Goal: Task Accomplishment & Management: Complete application form

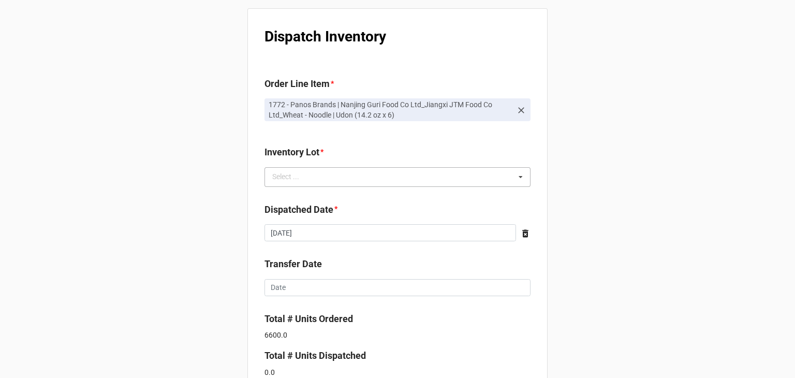
click at [476, 178] on div "Select ... No results found." at bounding box center [397, 177] width 266 height 20
click at [479, 151] on b "Inventory Lot *" at bounding box center [397, 154] width 266 height 18
click at [432, 173] on div "Select ... GU250826 | Nanjing Guri Food Co Ltd_Jiangxi JTM Food Co Ltd_Wheat - …" at bounding box center [397, 177] width 266 height 20
click at [599, 164] on div "Dispatch Inventory Order Line Item * 1772 - Panos Brands | Nanjing Guri Food Co…" at bounding box center [397, 279] width 795 height 559
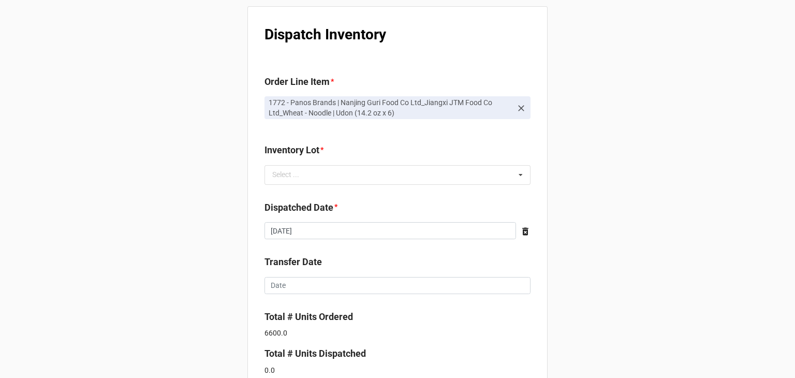
scroll to position [2, 0]
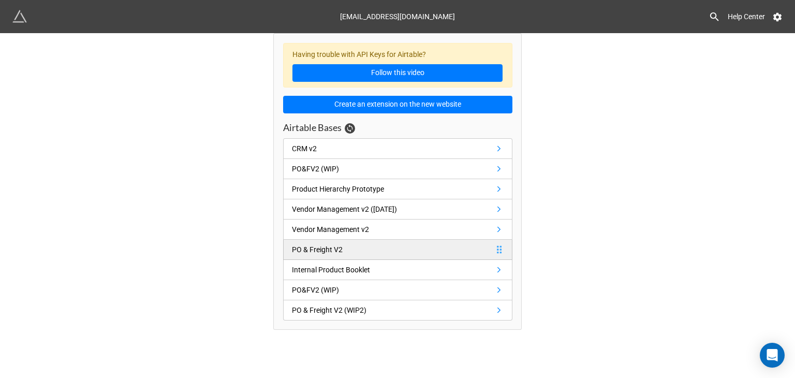
click at [376, 250] on link "PO & Freight V2" at bounding box center [397, 249] width 229 height 20
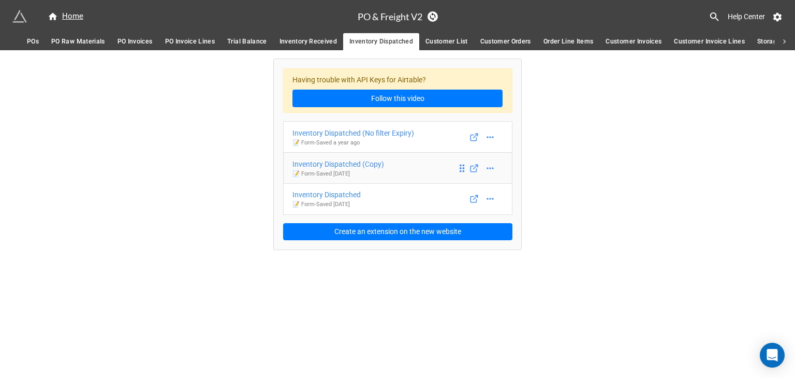
click at [376, 164] on div "Inventory Dispatched (Copy)" at bounding box center [338, 163] width 92 height 11
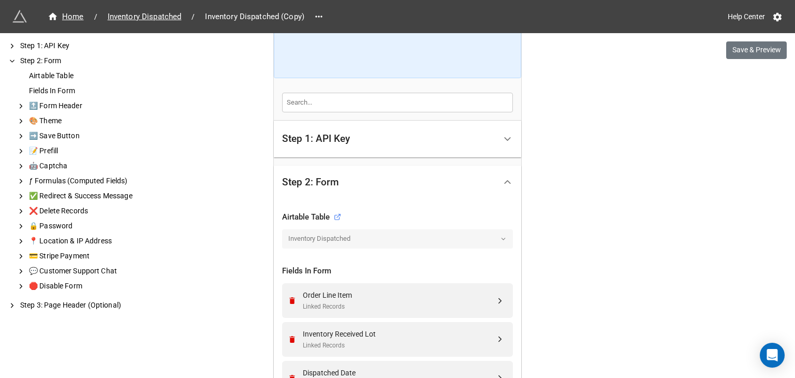
scroll to position [186, 0]
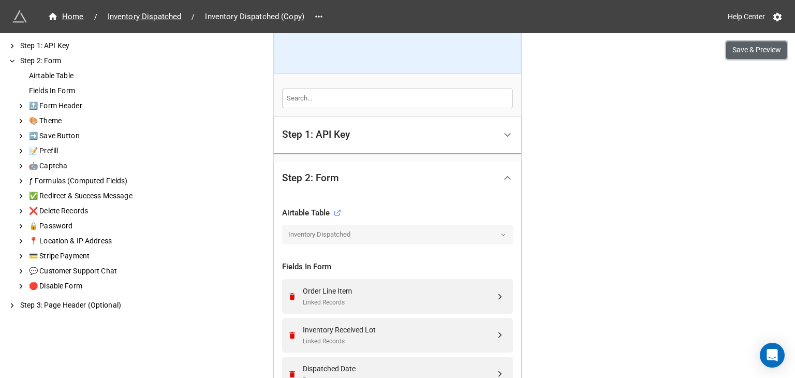
click at [750, 47] on button "Save & Preview" at bounding box center [756, 50] width 61 height 18
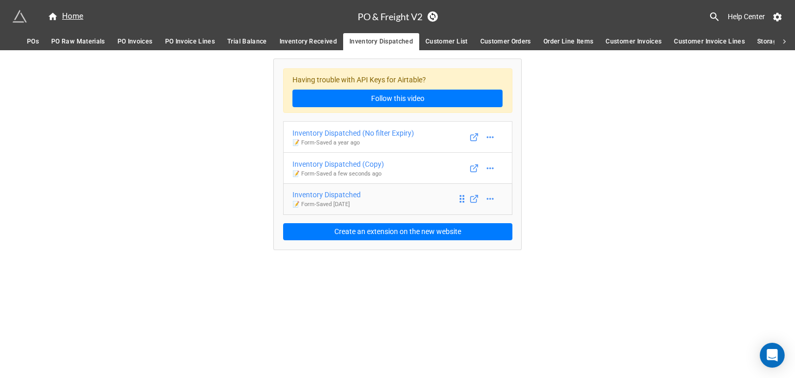
click at [349, 196] on div "Inventory Dispatched" at bounding box center [326, 194] width 68 height 11
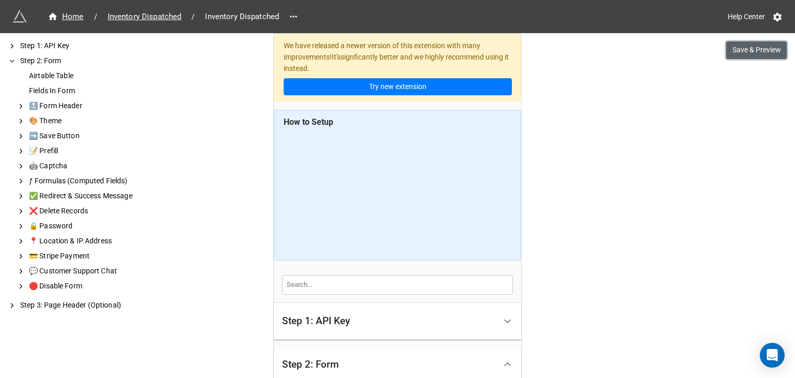
click at [765, 53] on button "Save & Preview" at bounding box center [756, 50] width 61 height 18
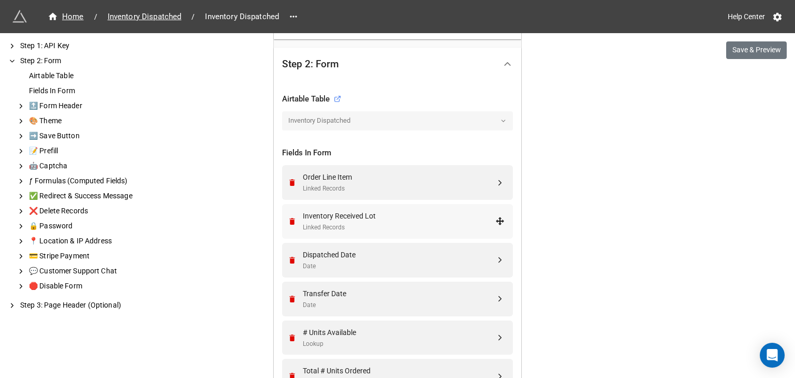
scroll to position [301, 0]
click at [418, 227] on div "Linked Records" at bounding box center [399, 226] width 192 height 10
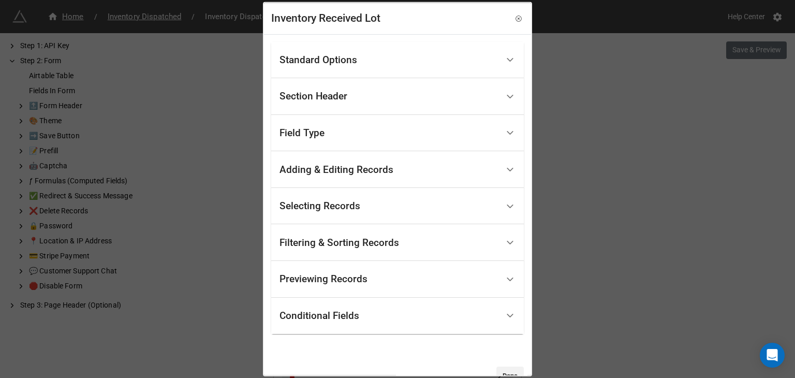
click at [456, 63] on div "Standard Options" at bounding box center [388, 60] width 219 height 24
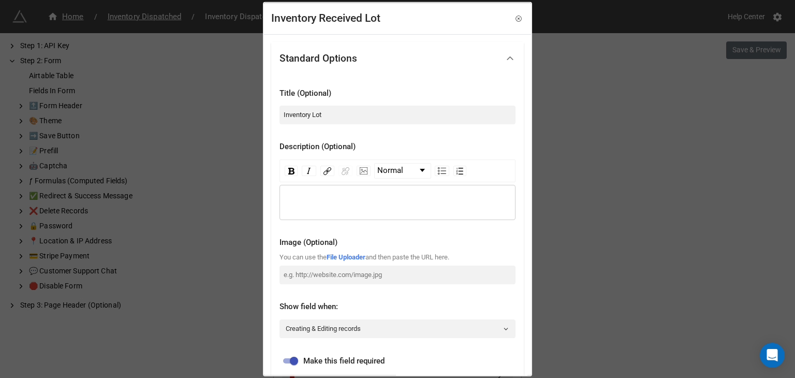
click at [461, 56] on div "Standard Options" at bounding box center [388, 58] width 219 height 24
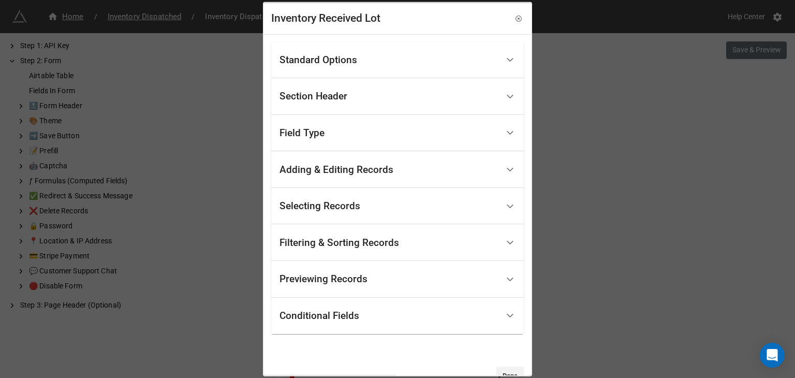
click at [455, 100] on div "Section Header" at bounding box center [388, 96] width 219 height 24
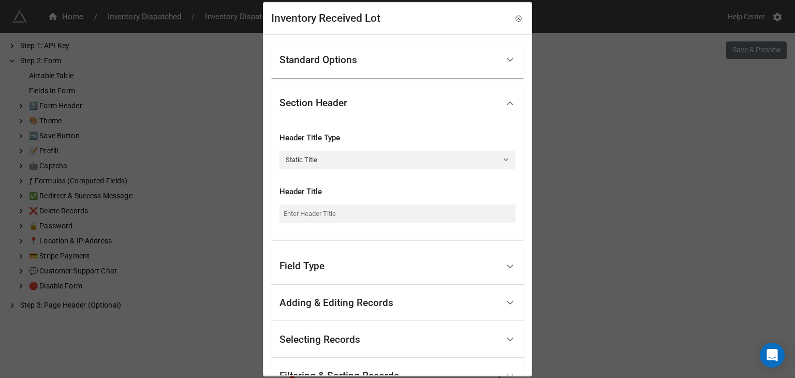
click at [455, 106] on div "Section Header" at bounding box center [388, 103] width 219 height 24
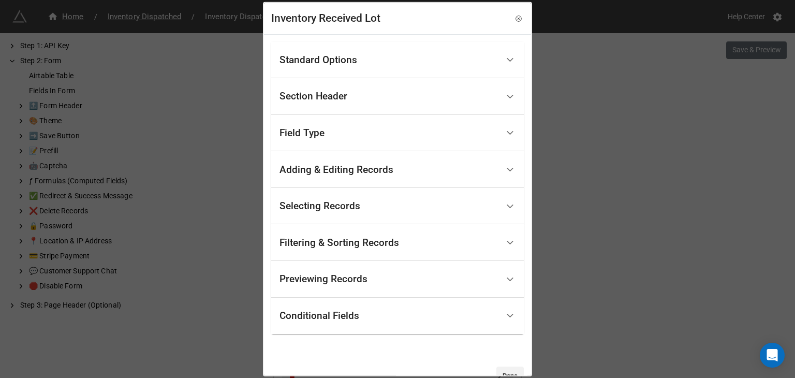
click at [454, 135] on div "Field Type" at bounding box center [388, 133] width 219 height 24
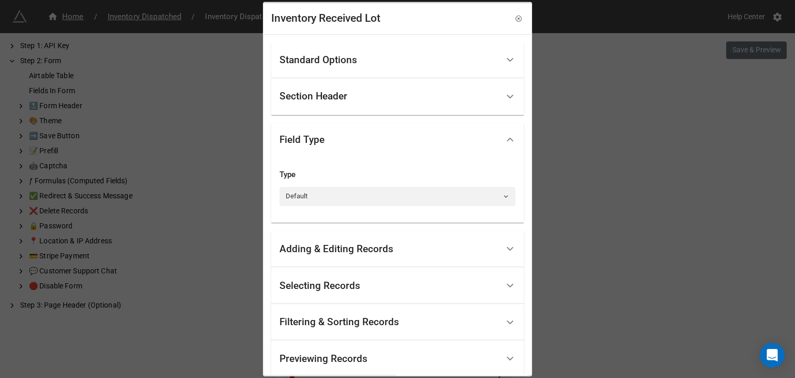
click at [454, 142] on div "Field Type" at bounding box center [388, 139] width 219 height 24
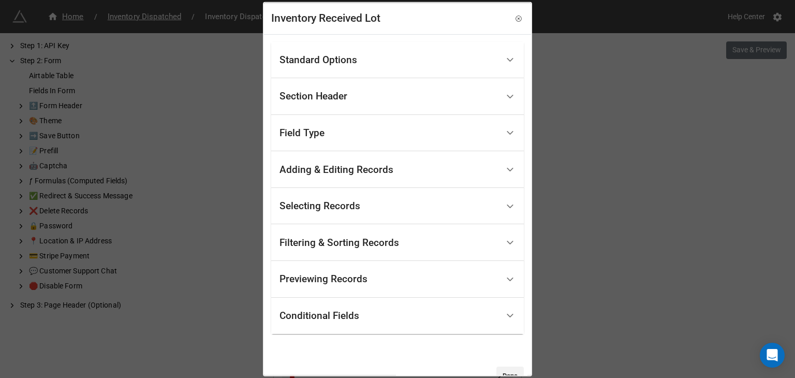
click at [452, 170] on div "Adding & Editing Records" at bounding box center [388, 169] width 219 height 24
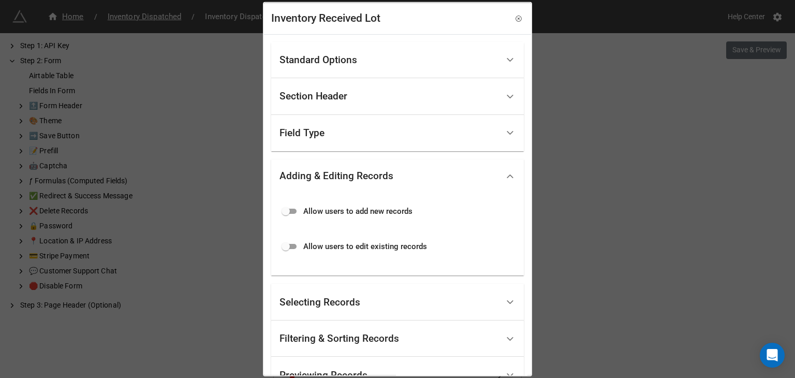
click at [452, 177] on div "Adding & Editing Records" at bounding box center [388, 176] width 219 height 24
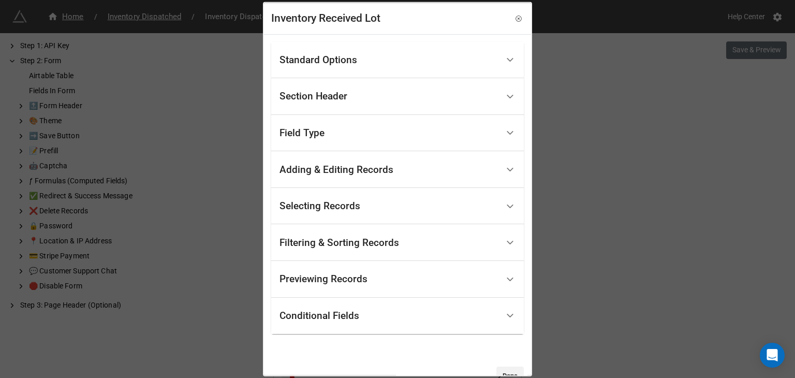
click at [452, 201] on div "Selecting Records" at bounding box center [388, 206] width 219 height 24
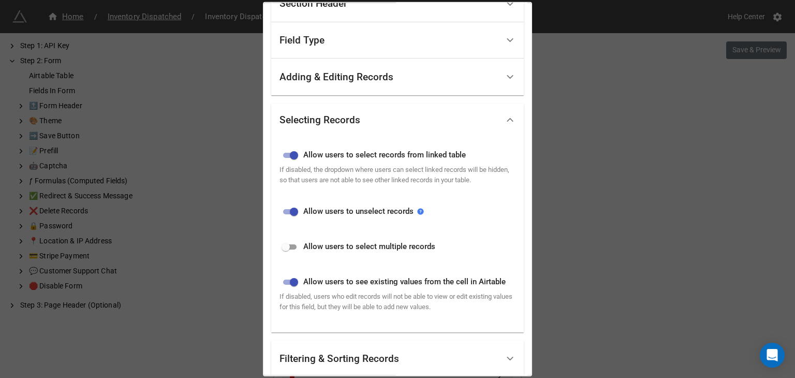
scroll to position [111, 0]
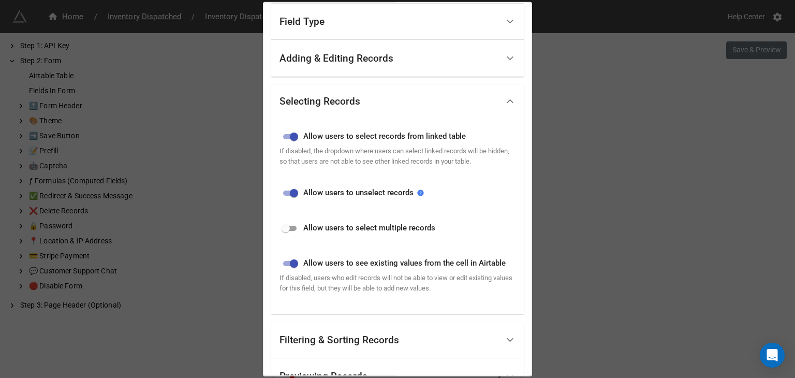
click at [485, 100] on div "Selecting Records" at bounding box center [388, 101] width 219 height 24
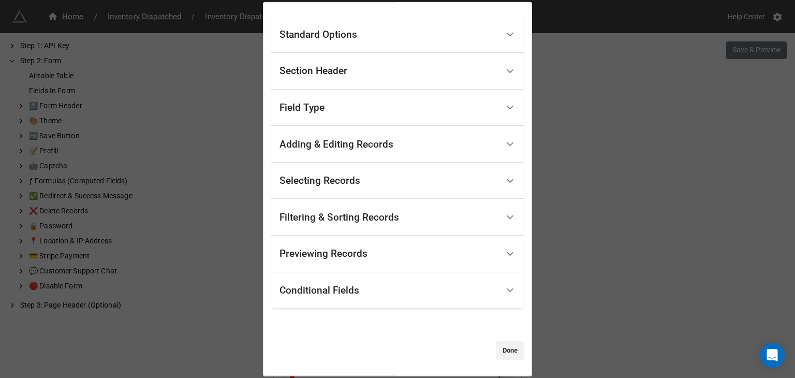
click at [462, 218] on div "Filtering & Sorting Records" at bounding box center [388, 217] width 219 height 24
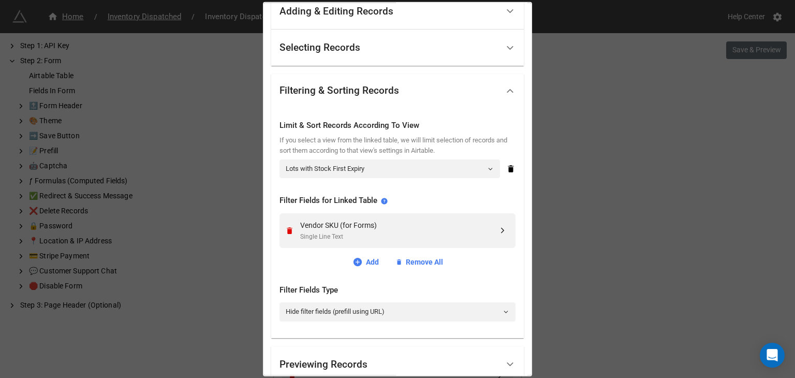
scroll to position [157, 0]
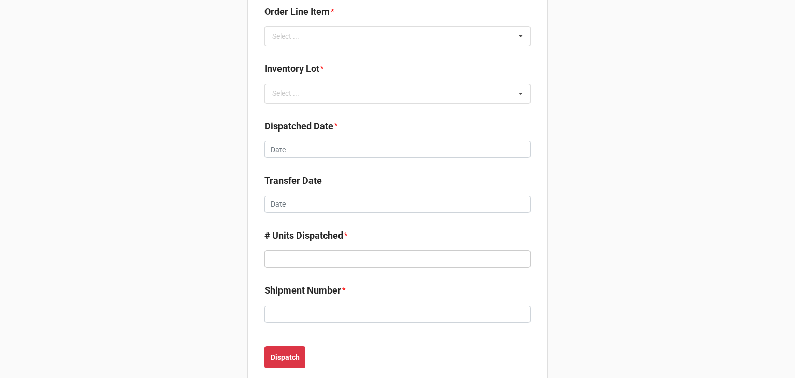
scroll to position [72, 0]
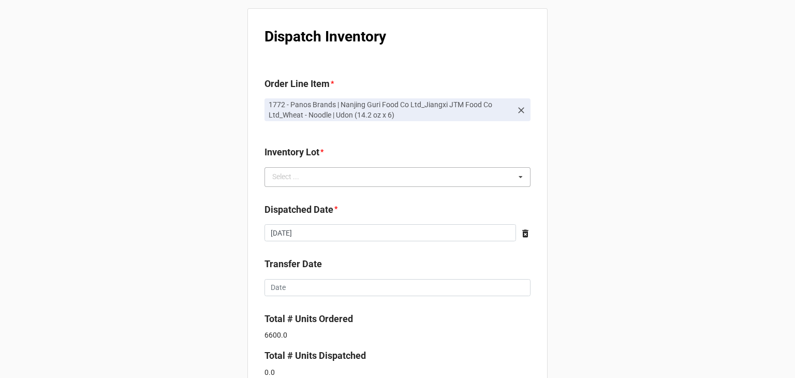
click at [448, 179] on div "Select ... No results found." at bounding box center [397, 177] width 266 height 20
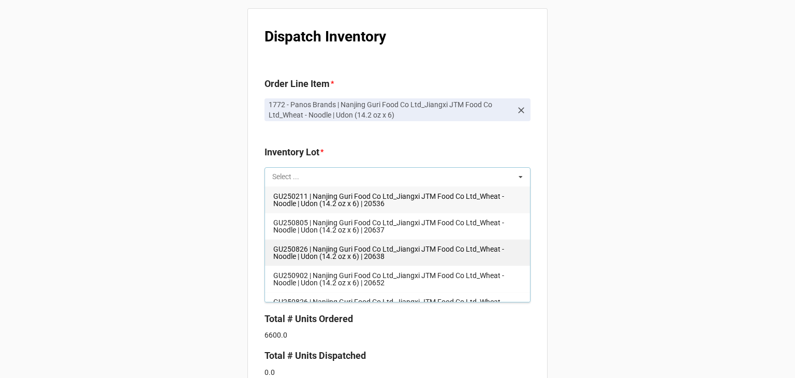
scroll to position [16, 0]
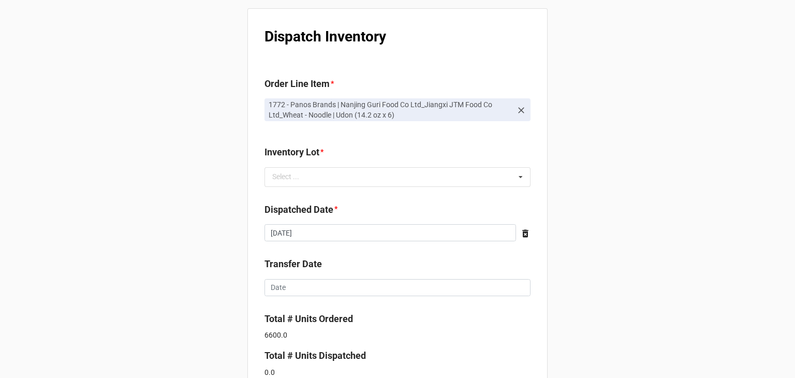
click at [637, 214] on div "Dispatch Inventory Order Line Item * 1772 - Panos Brands | Nanjing Guri Food Co…" at bounding box center [397, 279] width 795 height 559
